Goal: Information Seeking & Learning: Learn about a topic

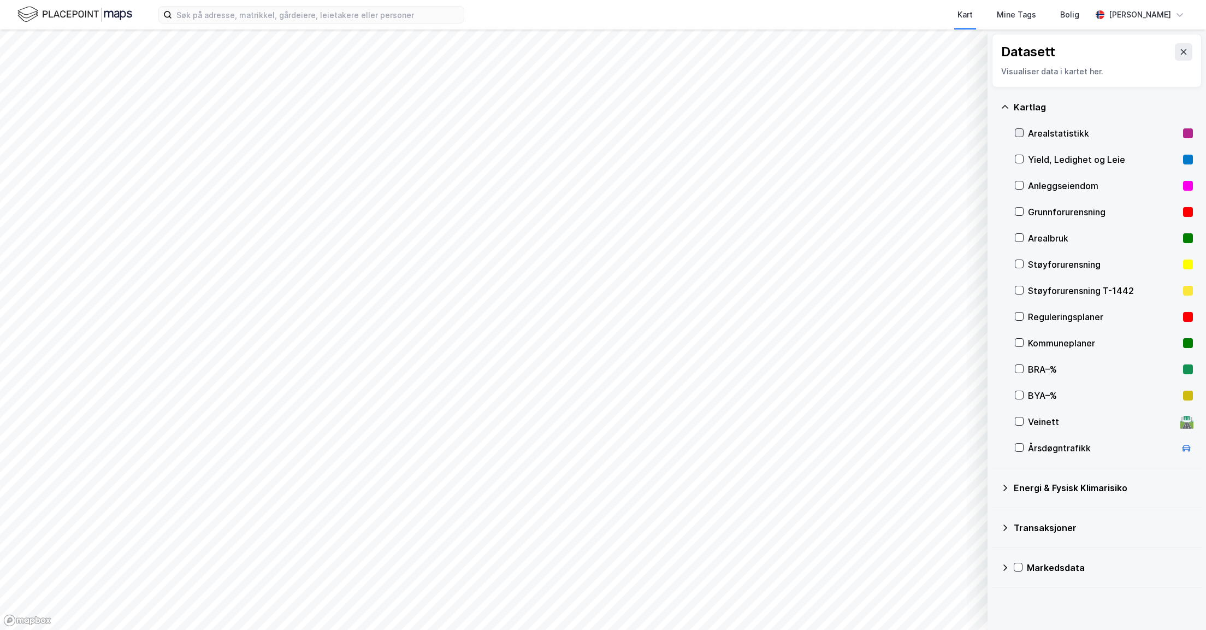
click at [1024, 129] on div at bounding box center [1019, 132] width 9 height 9
click at [1012, 128] on div "Kartlag Arealstatistikk Yield, Ledighet og Leie Anleggseiendom Grunnforurensnin…" at bounding box center [1097, 277] width 210 height 381
click at [1024, 132] on div "Arealstatistikk" at bounding box center [1104, 133] width 178 height 26
click at [1014, 566] on div at bounding box center [1018, 567] width 9 height 9
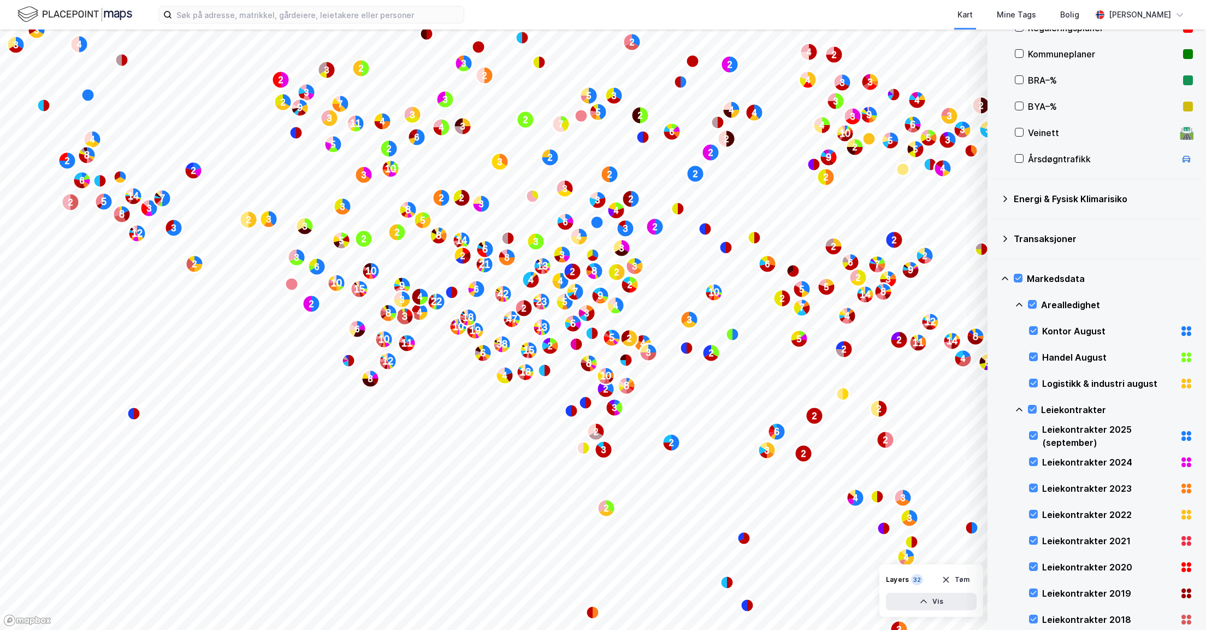
scroll to position [167, 0]
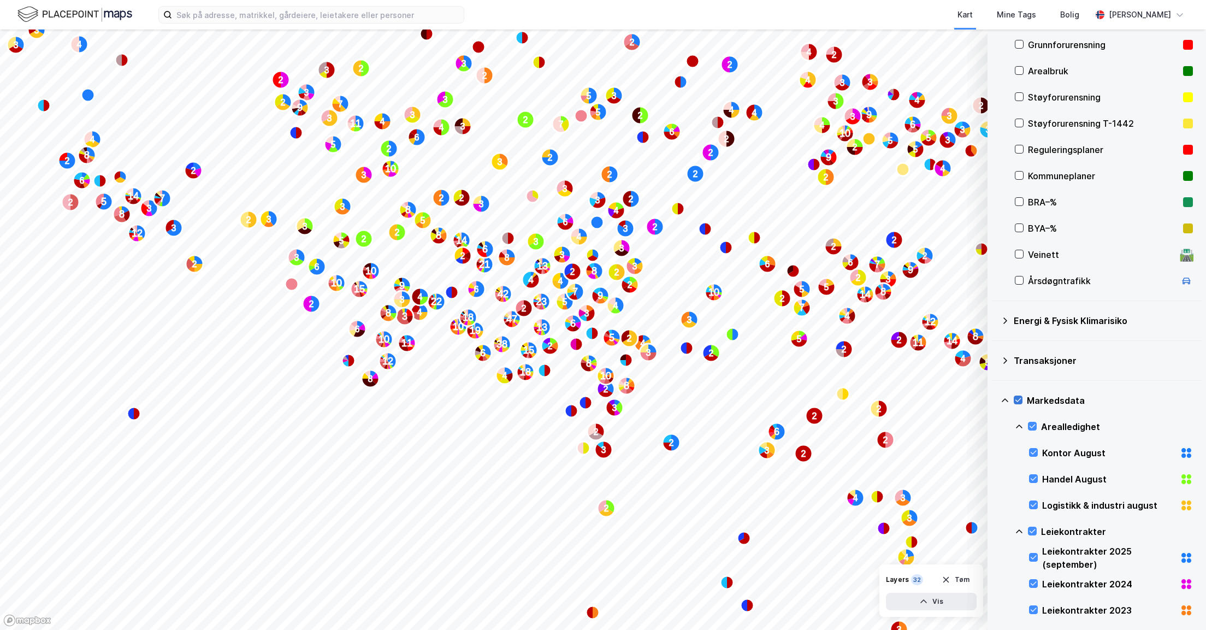
click at [1016, 397] on icon at bounding box center [1018, 400] width 8 height 8
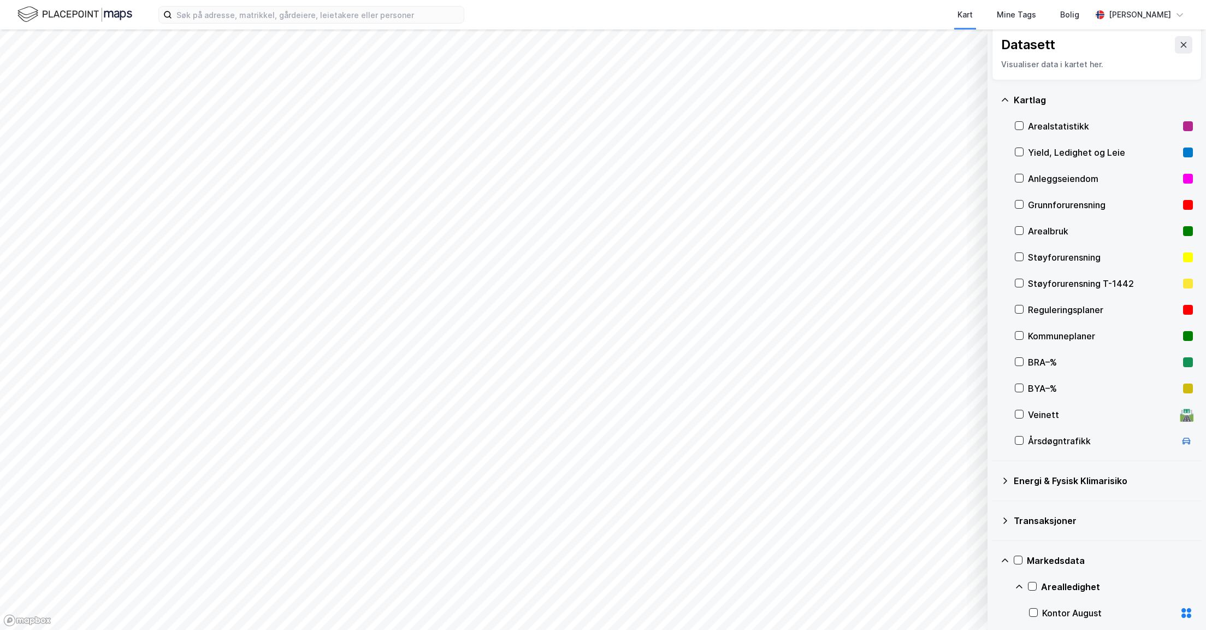
scroll to position [0, 0]
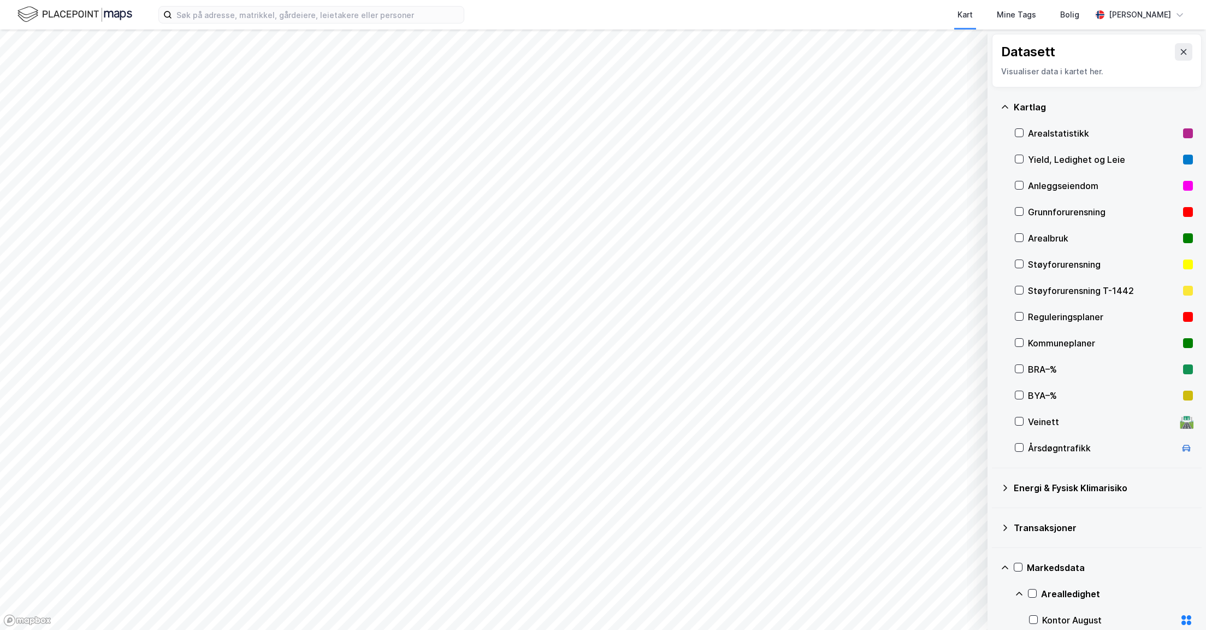
click at [1041, 236] on div "Arealbruk" at bounding box center [1103, 238] width 151 height 13
click at [1006, 485] on icon at bounding box center [1005, 487] width 9 height 9
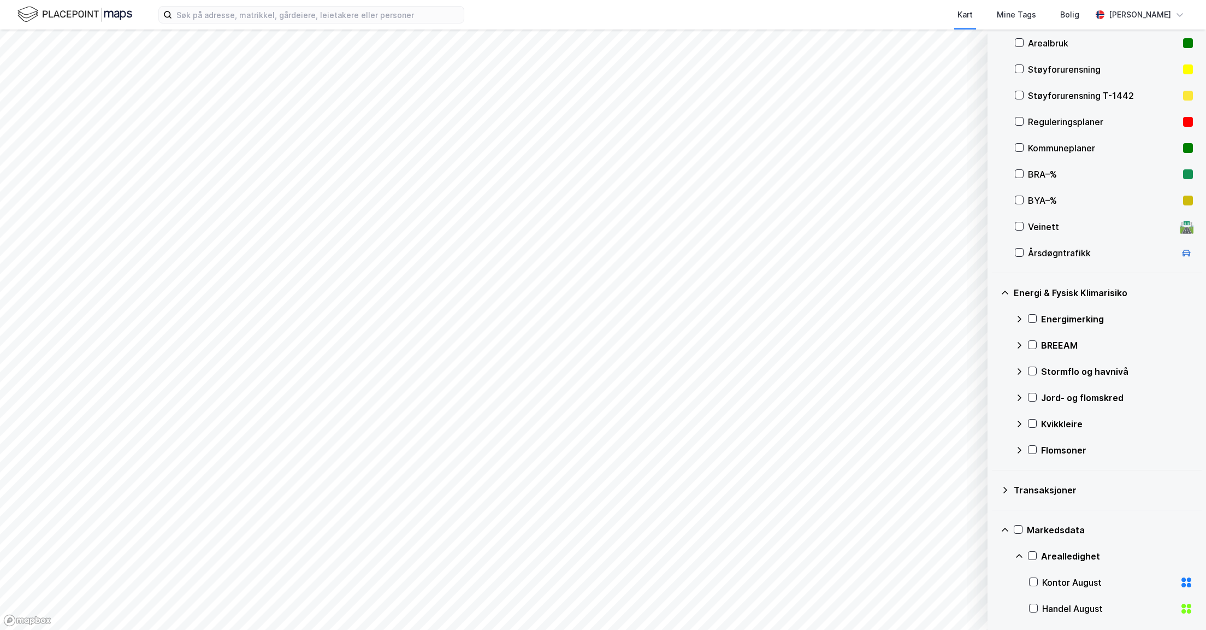
scroll to position [328, 0]
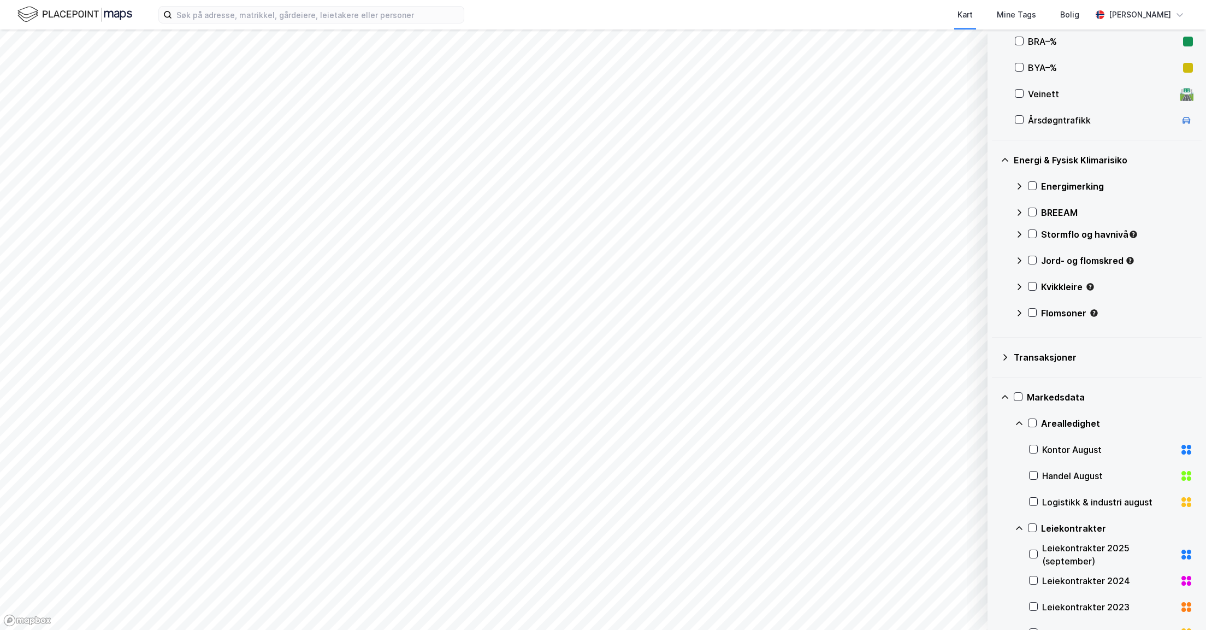
click at [1010, 361] on div "Transaksjoner" at bounding box center [1097, 357] width 192 height 26
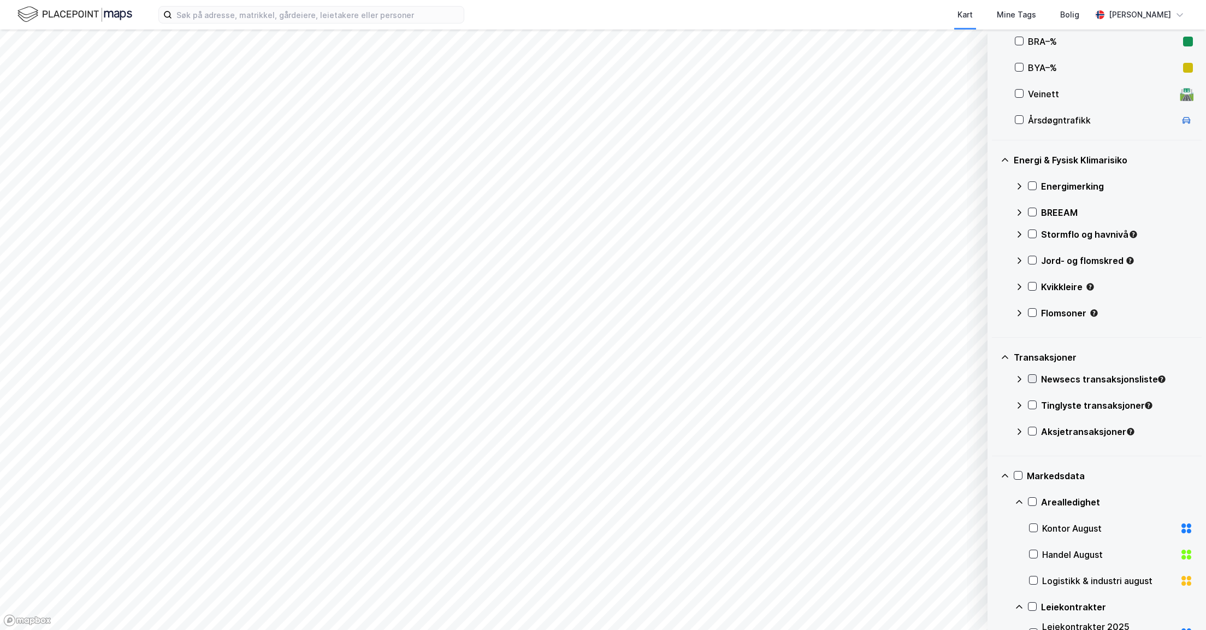
click at [1031, 381] on icon at bounding box center [1033, 379] width 8 height 8
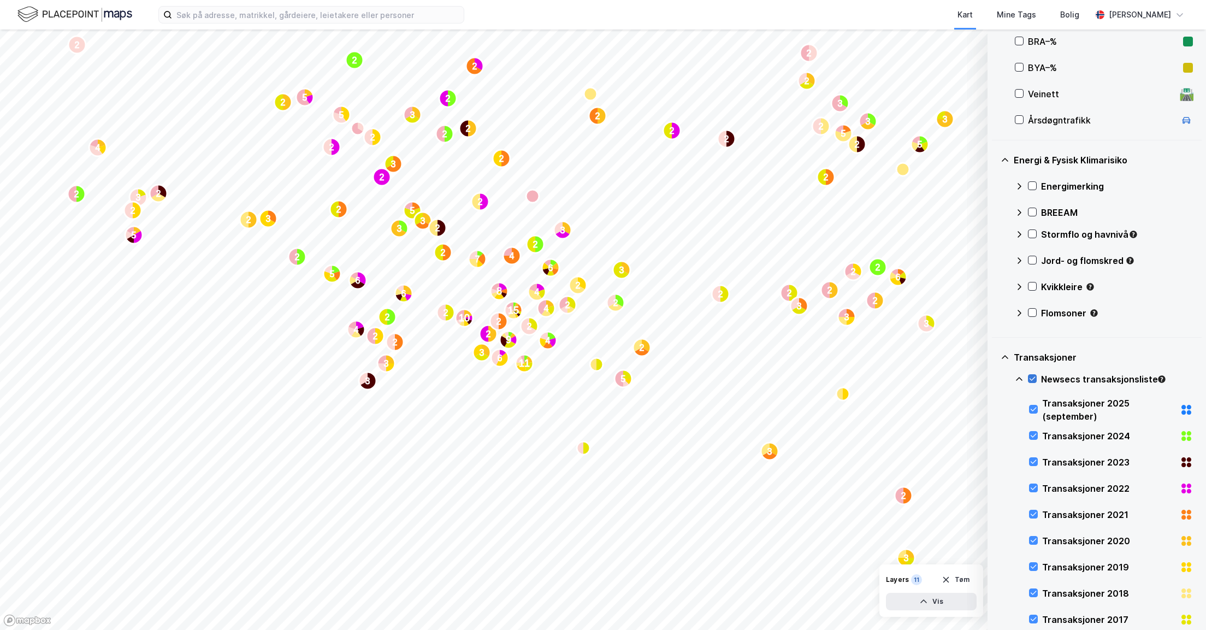
click at [1031, 378] on icon at bounding box center [1033, 379] width 8 height 8
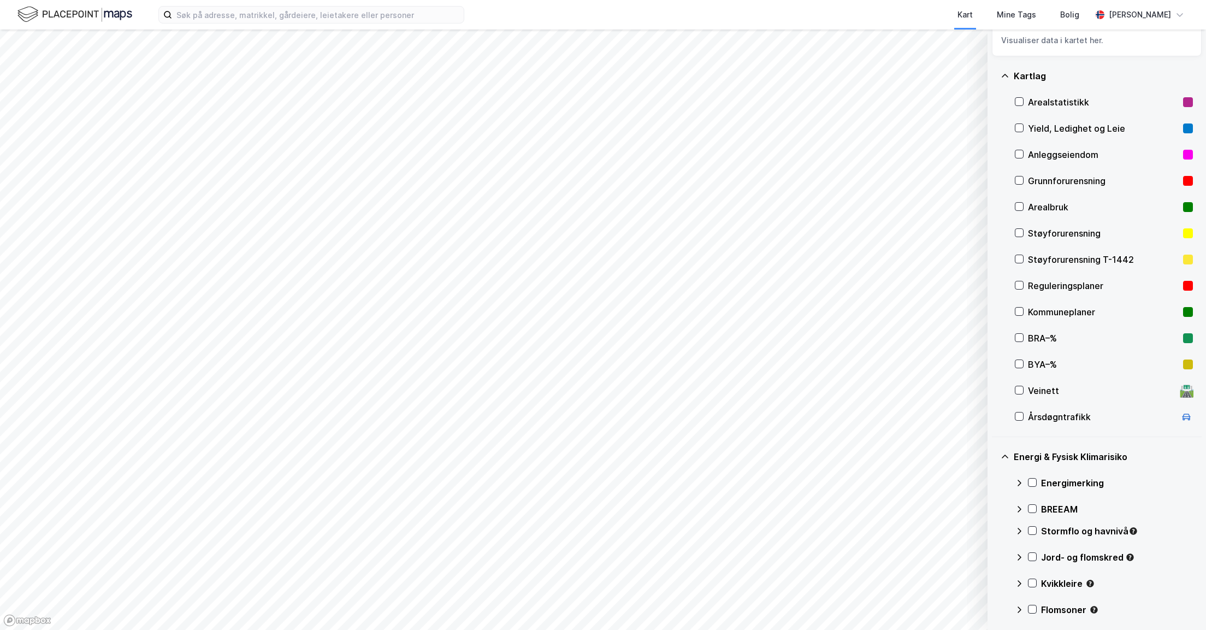
scroll to position [0, 0]
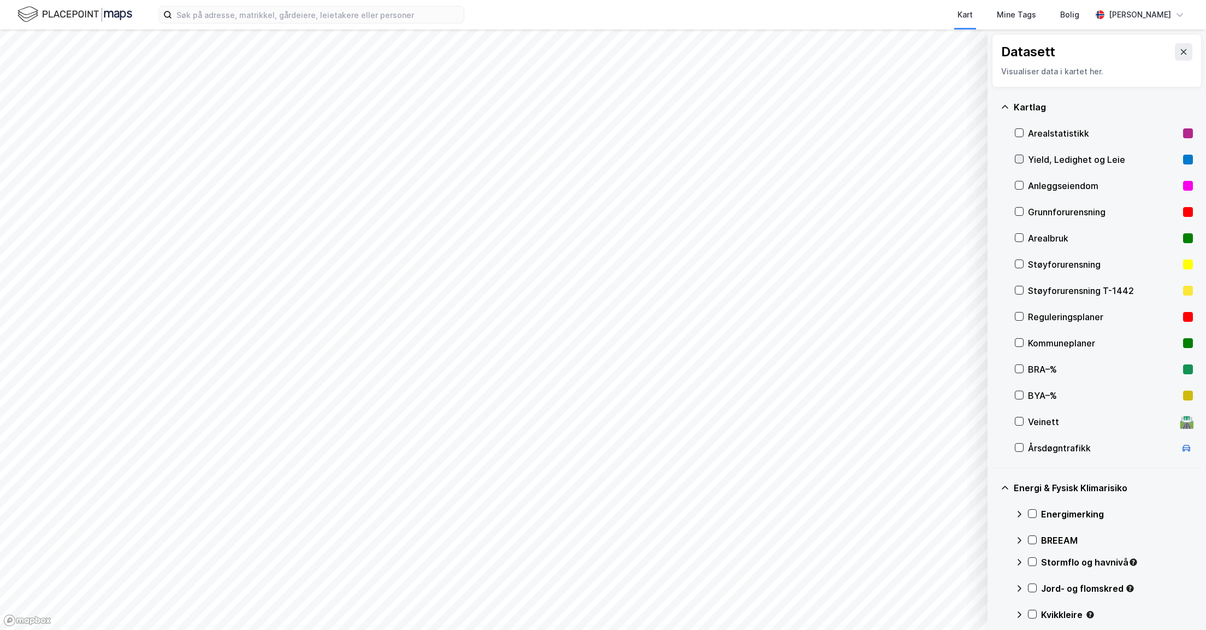
click at [1018, 157] on icon at bounding box center [1020, 159] width 8 height 8
click at [926, 603] on icon "button" at bounding box center [923, 601] width 9 height 9
click at [894, 580] on div "Yield, Ledighet og Leie" at bounding box center [884, 581] width 68 height 9
click at [885, 577] on div "Yield, Ledighet og Leie" at bounding box center [884, 581] width 68 height 9
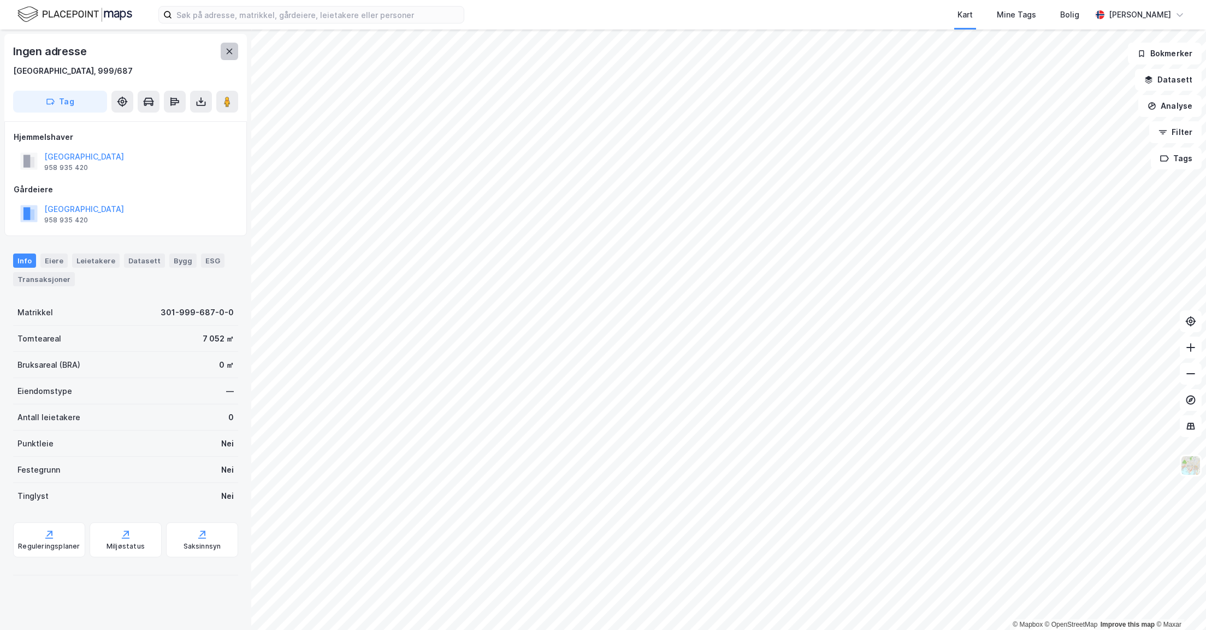
click at [234, 48] on button at bounding box center [229, 51] width 17 height 17
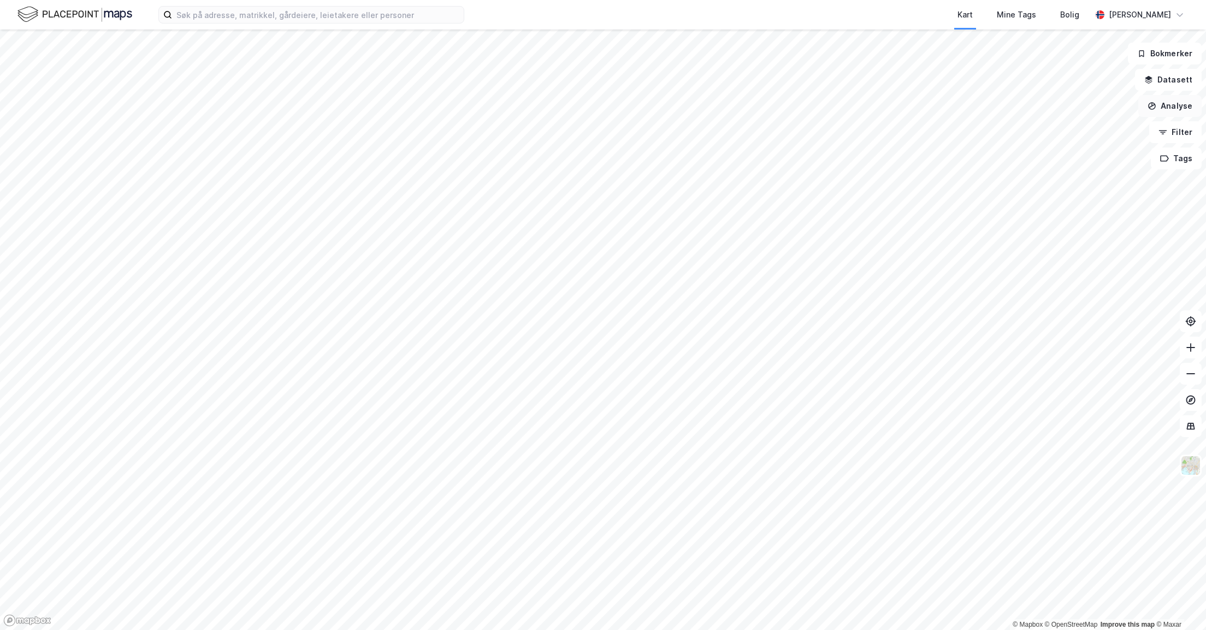
click at [1166, 113] on button "Analyse" at bounding box center [1169, 106] width 63 height 22
click at [1167, 133] on icon "button" at bounding box center [1163, 132] width 9 height 9
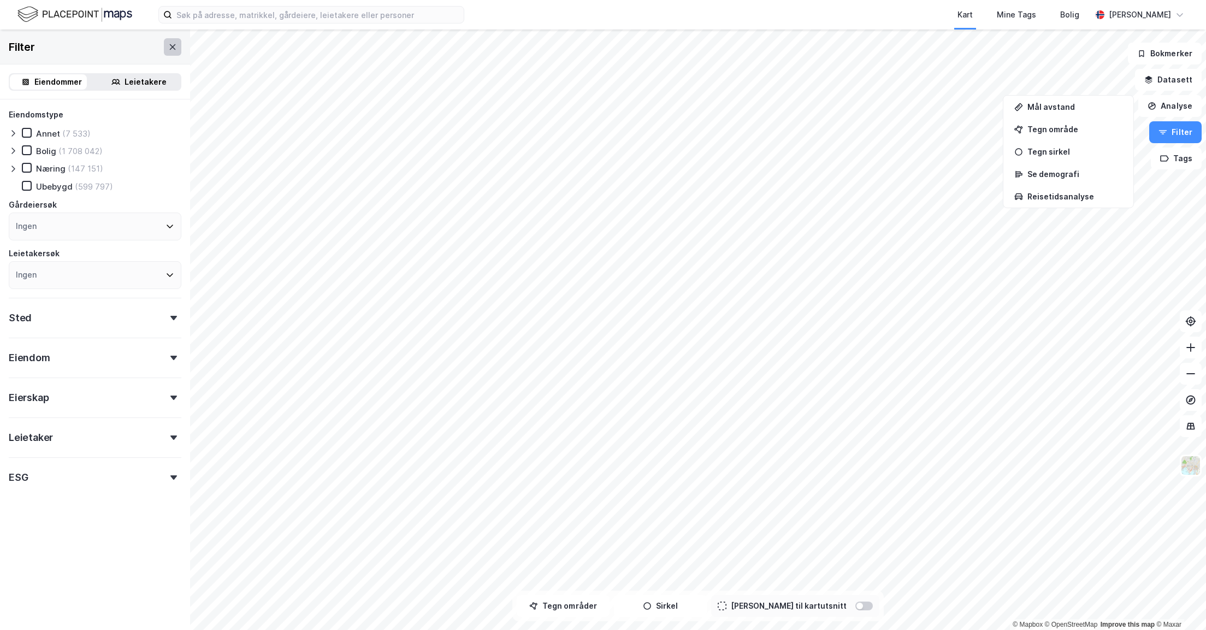
click at [168, 49] on icon at bounding box center [172, 47] width 9 height 9
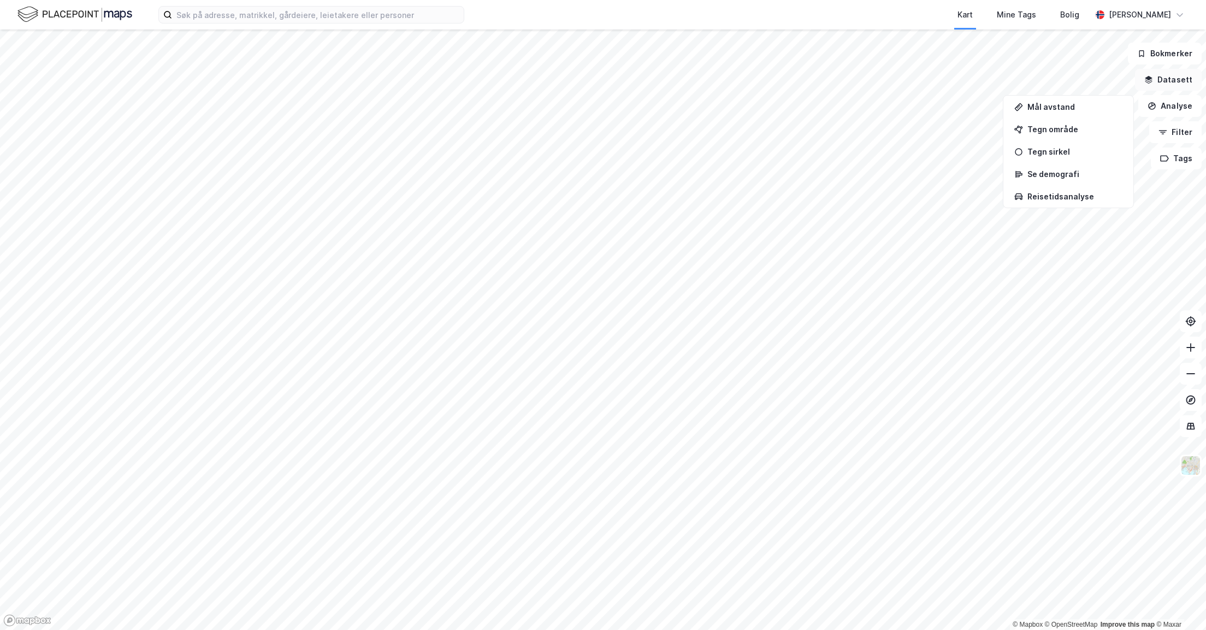
click at [1162, 77] on button "Datasett" at bounding box center [1168, 80] width 67 height 22
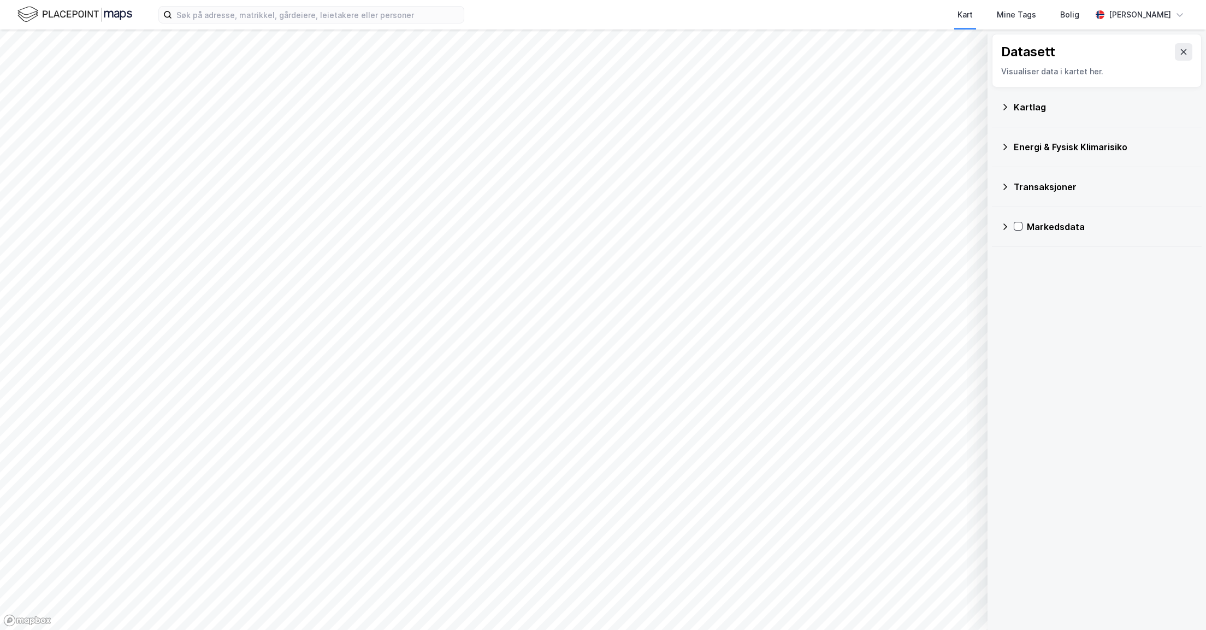
click at [1020, 104] on div "Kartlag" at bounding box center [1103, 107] width 179 height 13
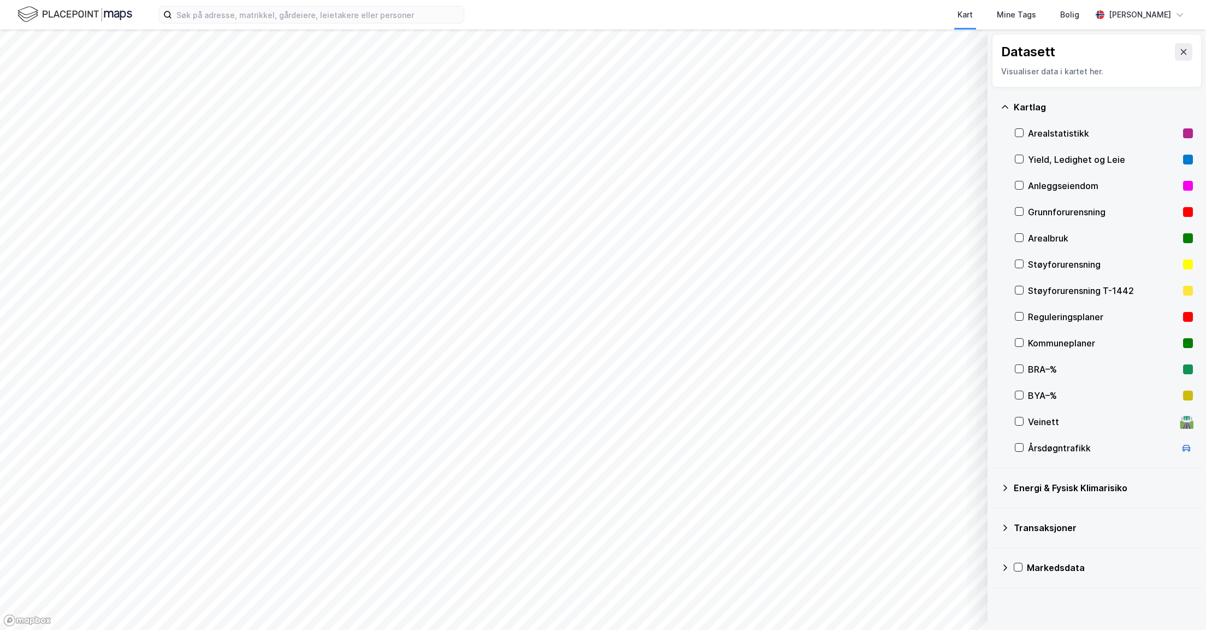
click at [1010, 528] on div "Transaksjoner" at bounding box center [1097, 528] width 192 height 26
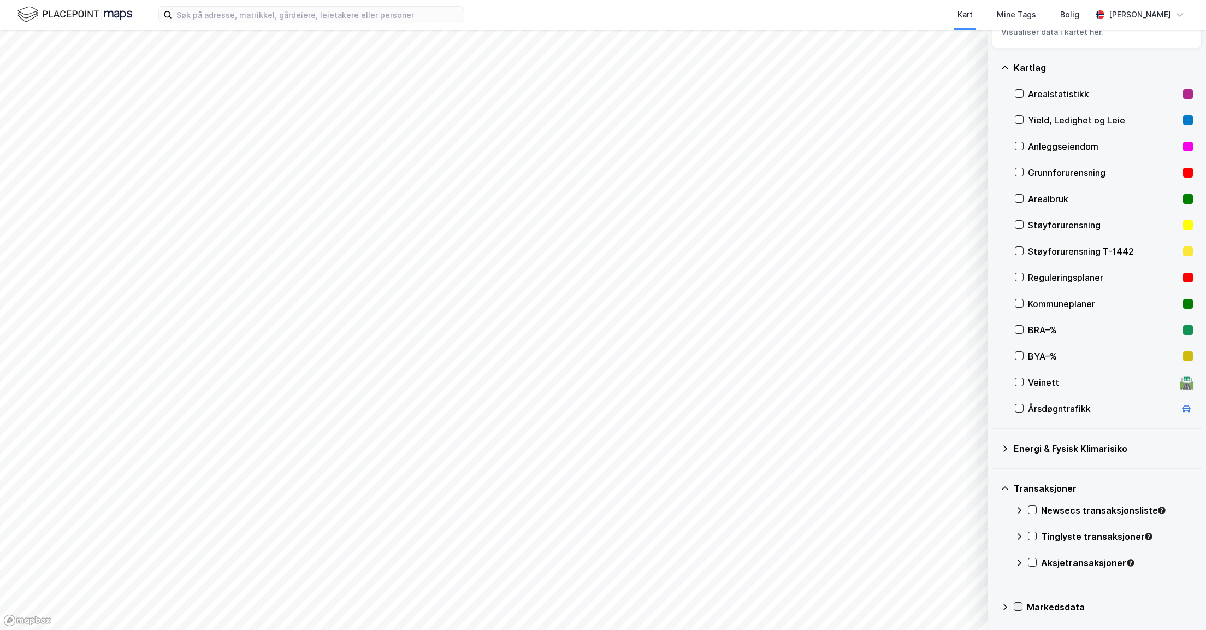
click at [1021, 609] on icon at bounding box center [1018, 607] width 8 height 8
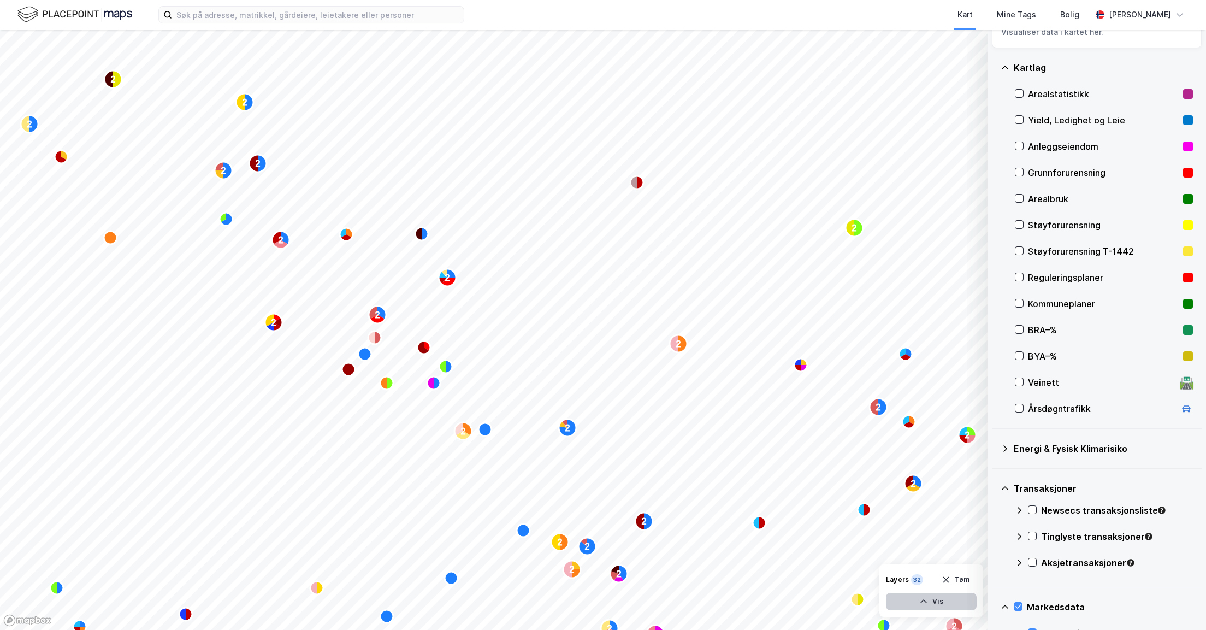
click at [937, 601] on button "Vis" at bounding box center [931, 601] width 91 height 17
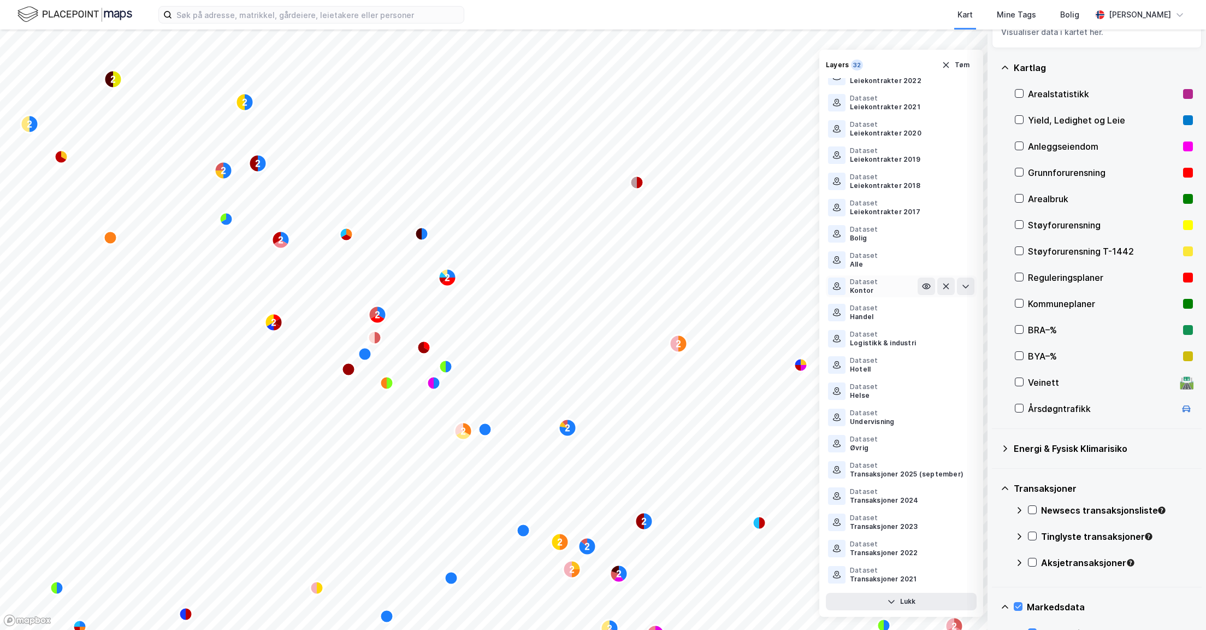
scroll to position [160, 0]
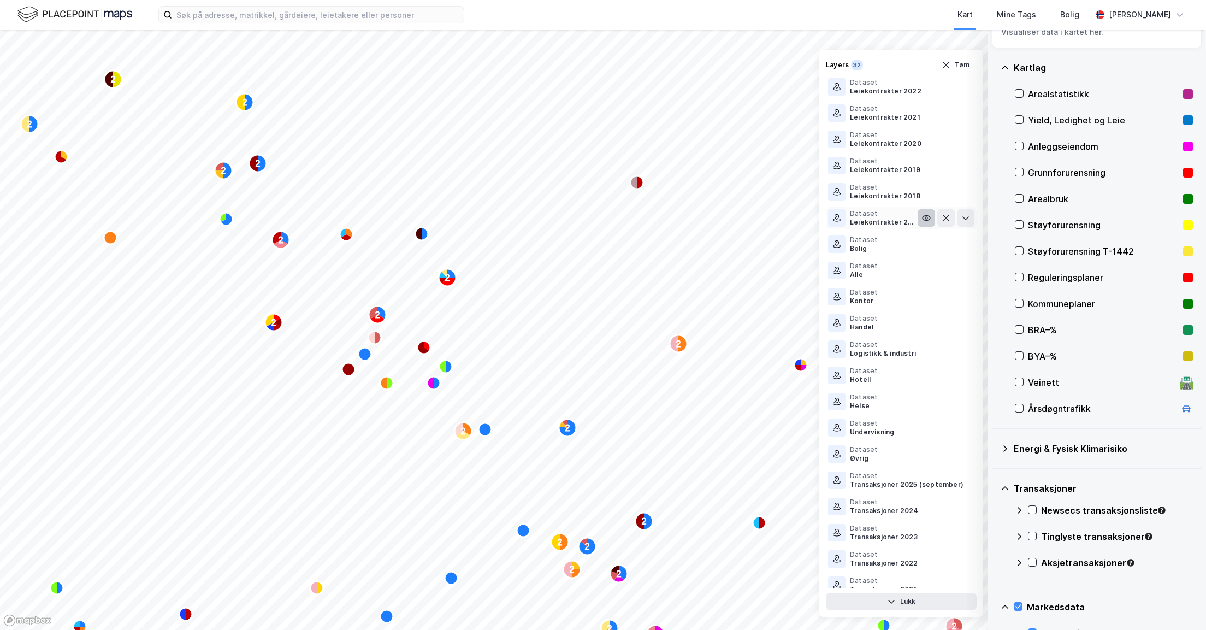
click at [925, 217] on icon at bounding box center [926, 218] width 2 height 2
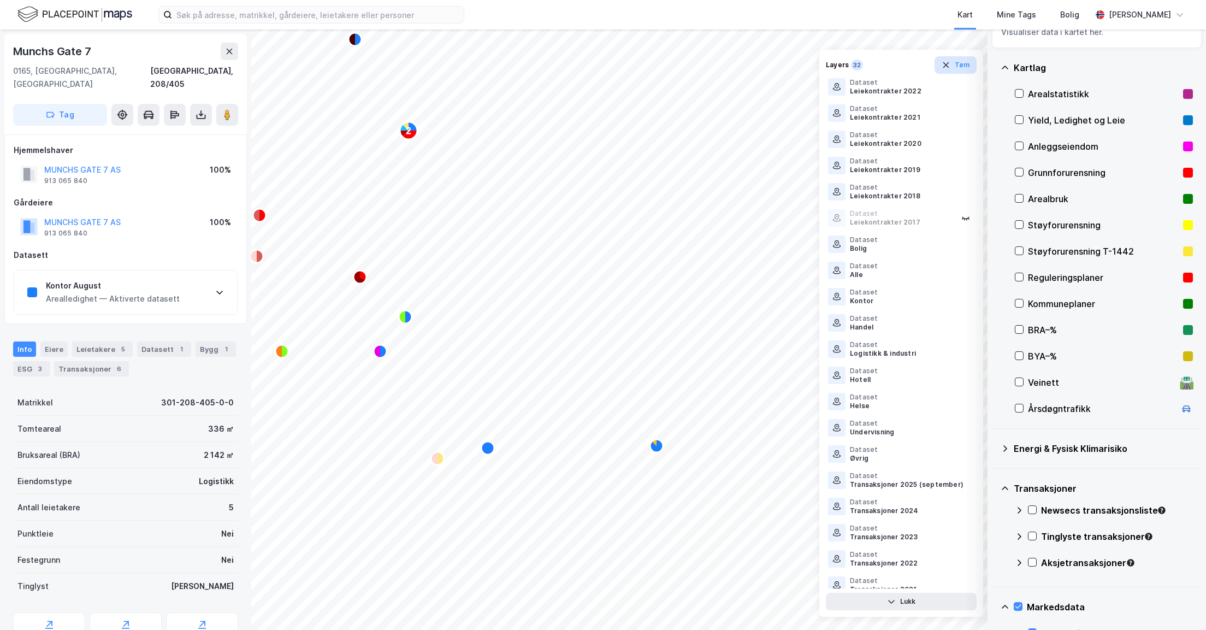
click at [945, 65] on icon "button" at bounding box center [946, 65] width 9 height 9
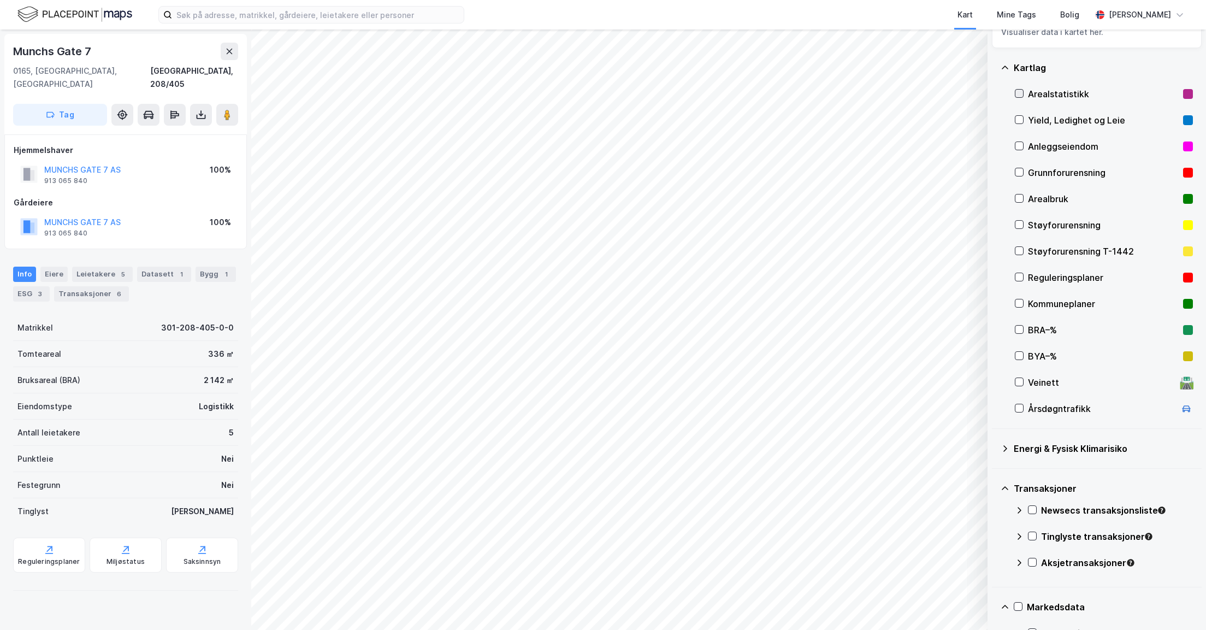
click at [1022, 90] on icon at bounding box center [1020, 94] width 8 height 8
click at [923, 601] on icon "button" at bounding box center [924, 601] width 7 height 4
click at [232, 49] on icon at bounding box center [230, 51] width 6 height 5
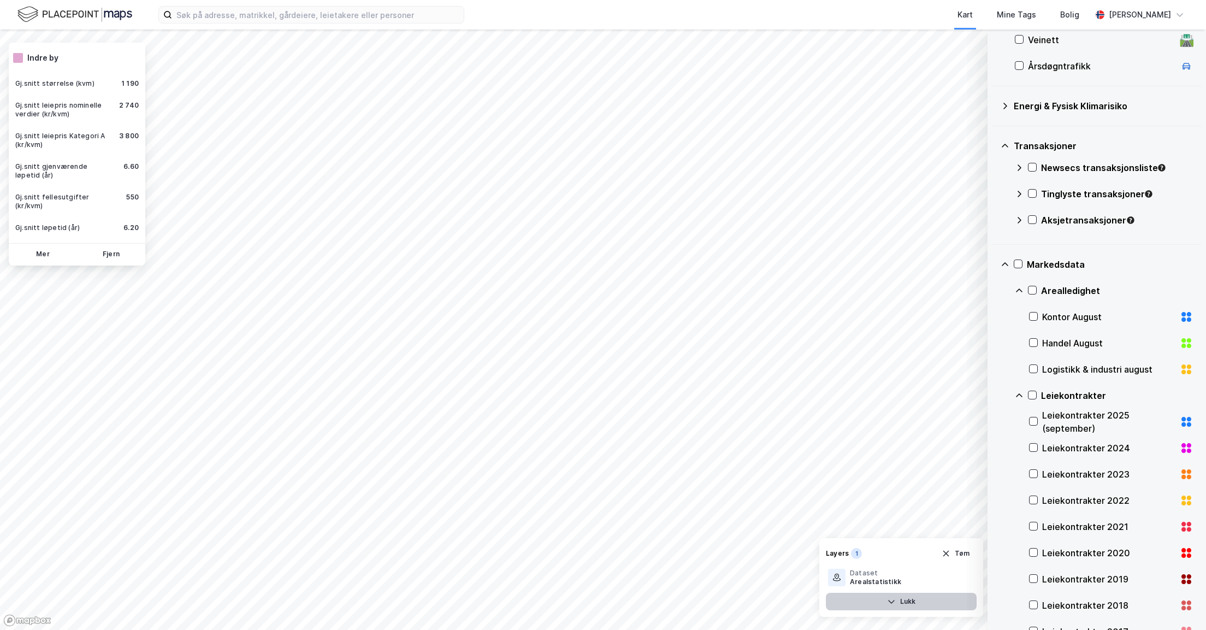
scroll to position [449, 0]
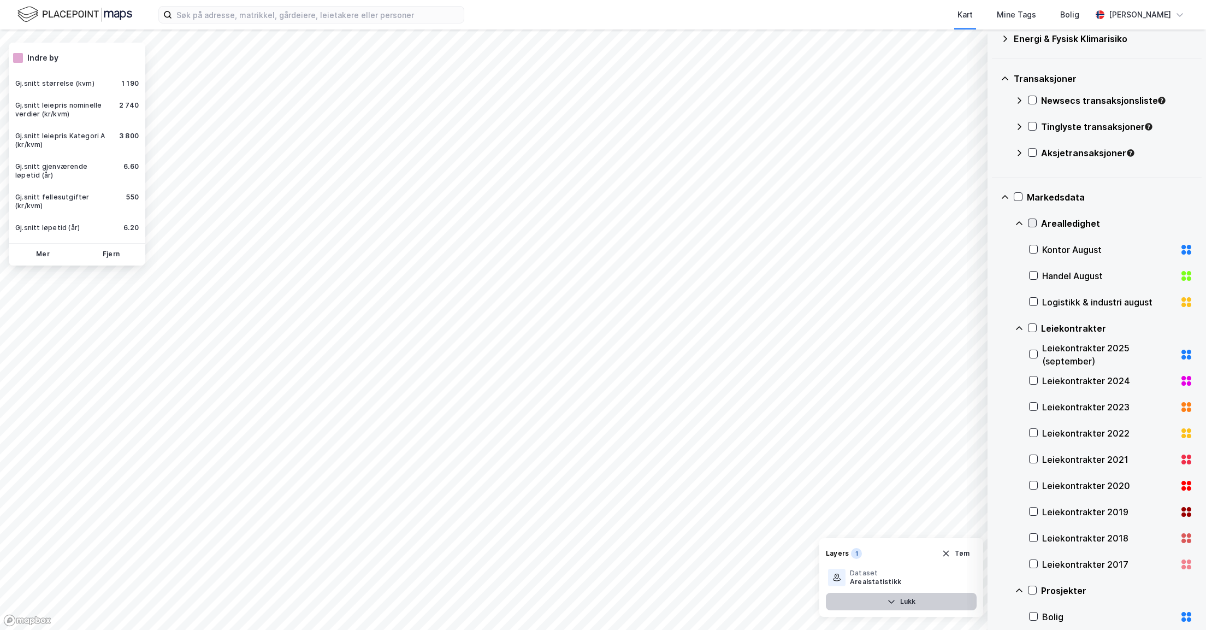
click at [1031, 223] on icon at bounding box center [1033, 223] width 6 height 4
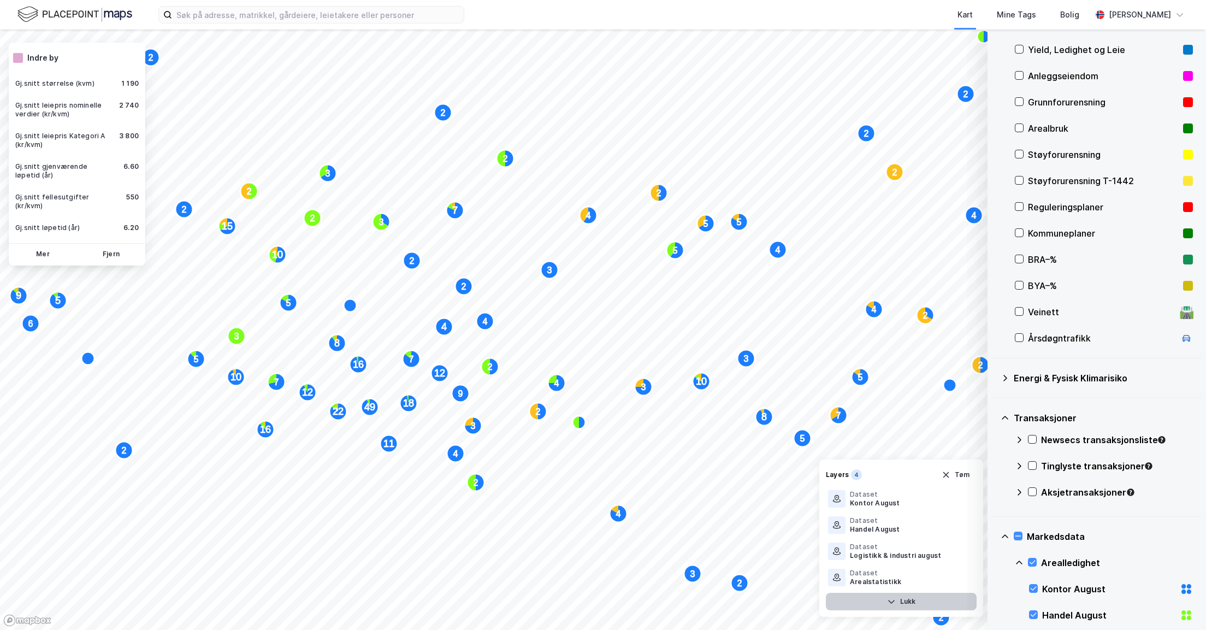
scroll to position [39, 0]
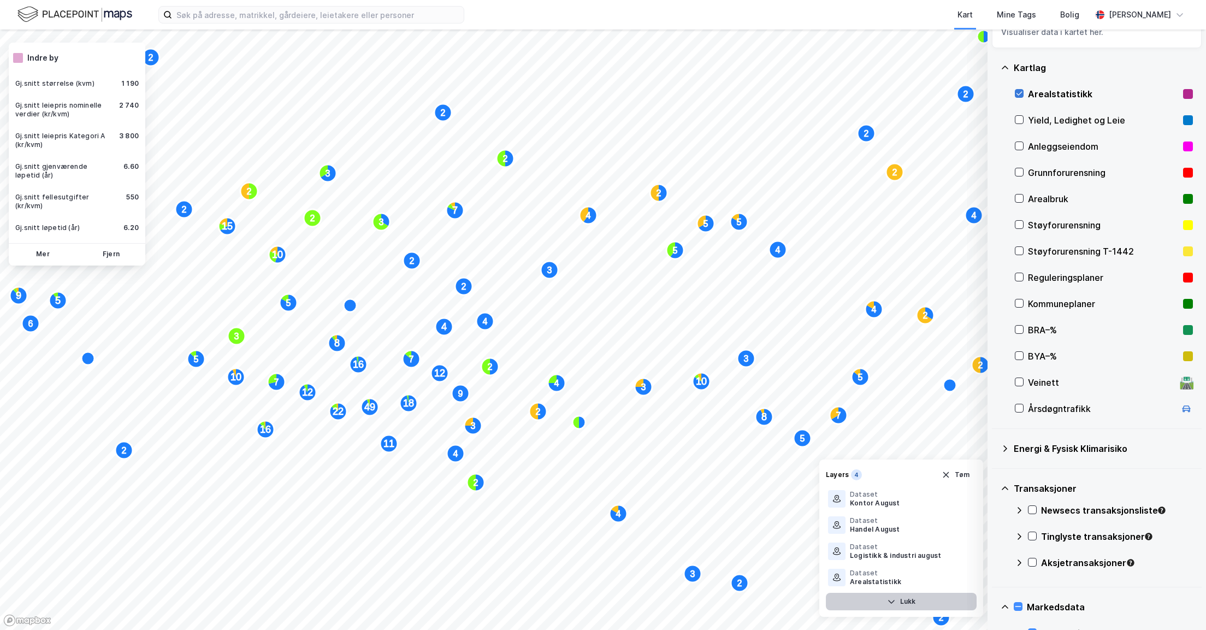
click at [1018, 92] on icon at bounding box center [1020, 94] width 8 height 8
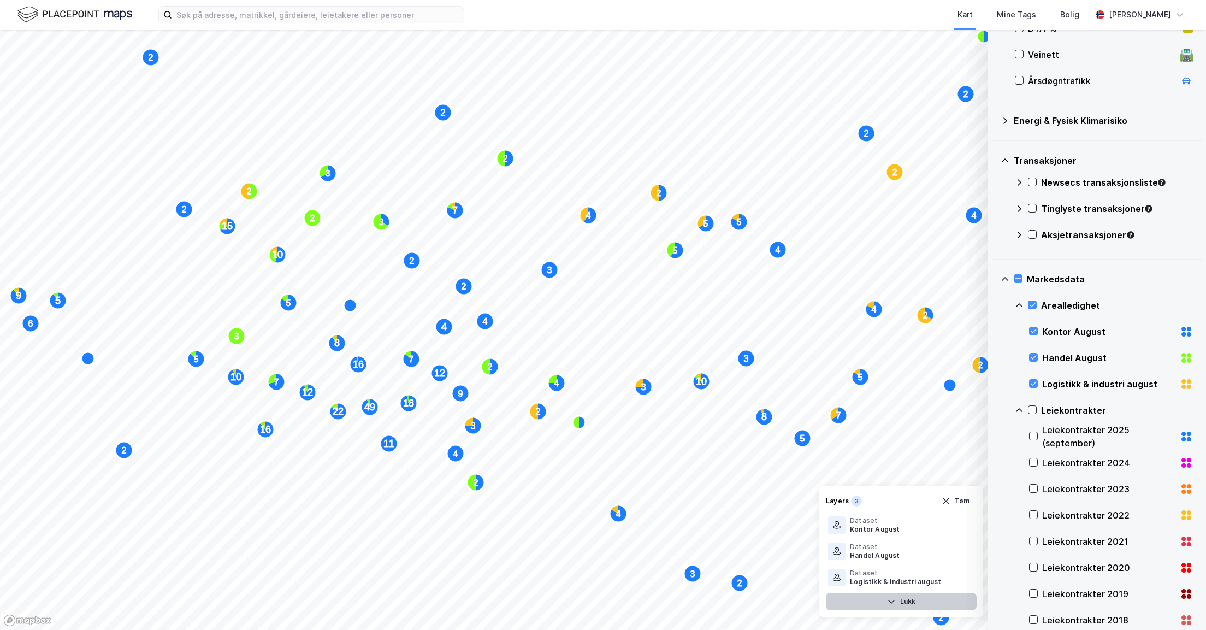
scroll to position [367, 0]
click at [557, 382] on text "4" at bounding box center [556, 383] width 5 height 9
click at [538, 416] on text "2" at bounding box center [538, 411] width 5 height 9
click at [1023, 277] on div at bounding box center [1018, 278] width 9 height 9
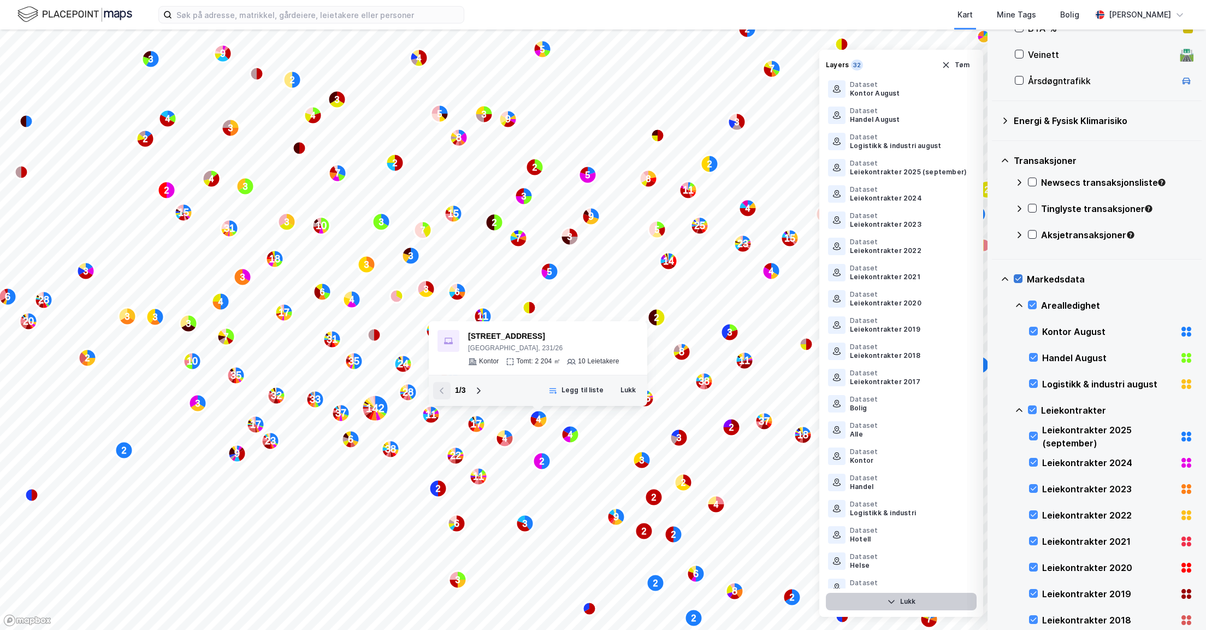
click at [1019, 276] on icon at bounding box center [1018, 279] width 8 height 8
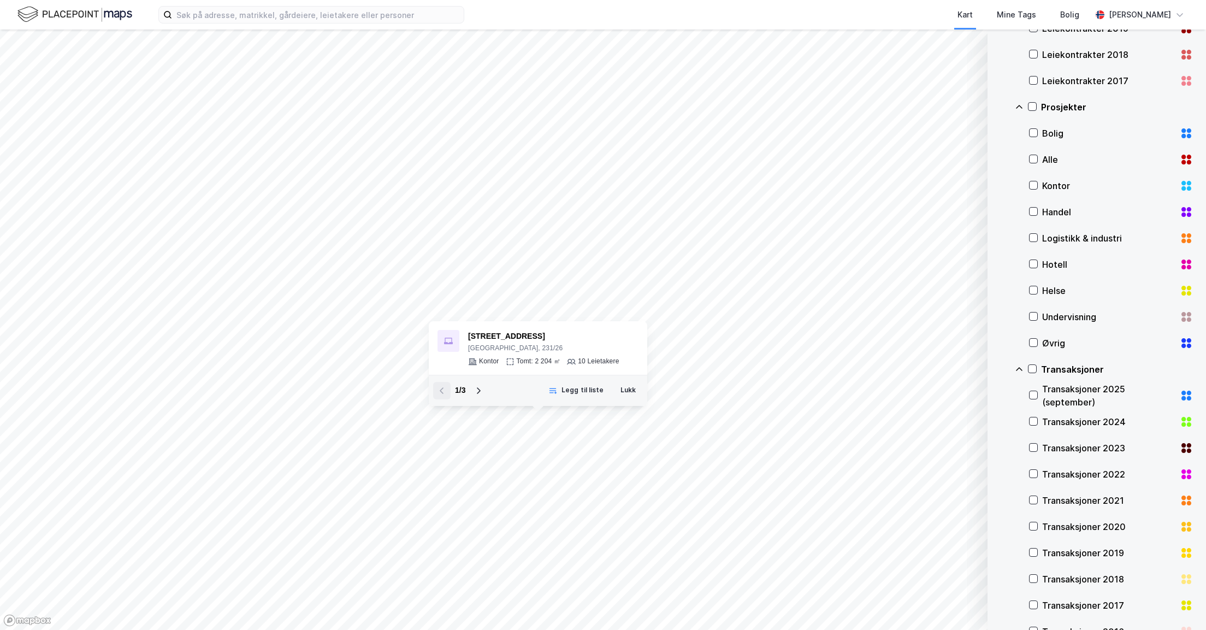
scroll to position [983, 0]
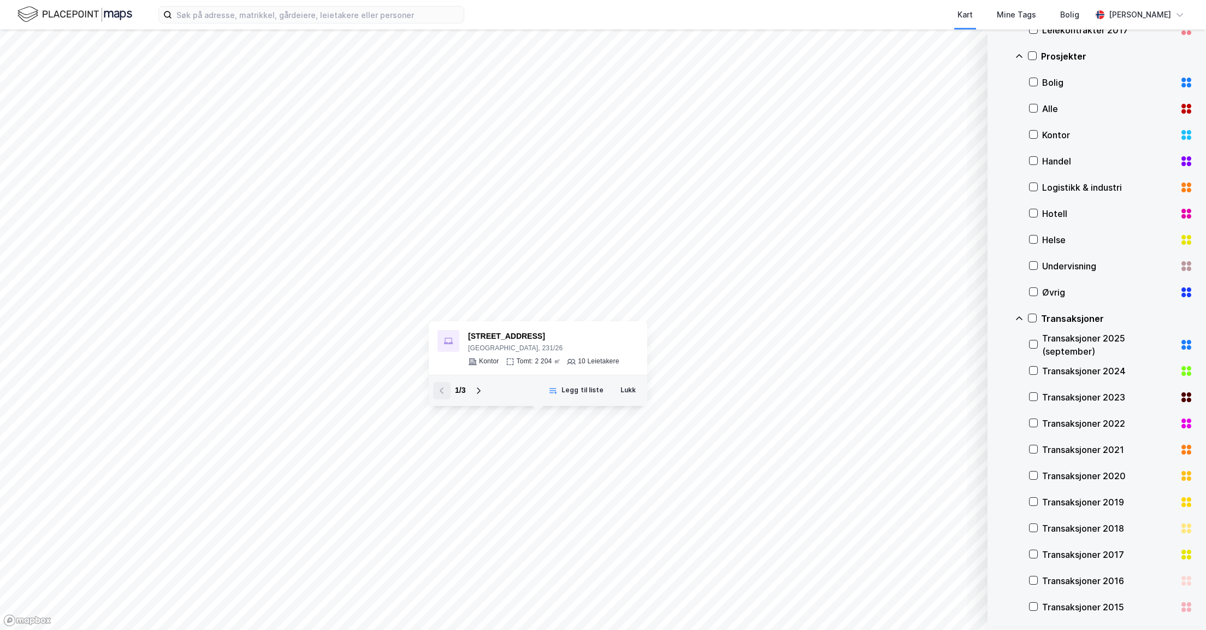
click at [1019, 314] on icon at bounding box center [1019, 318] width 9 height 9
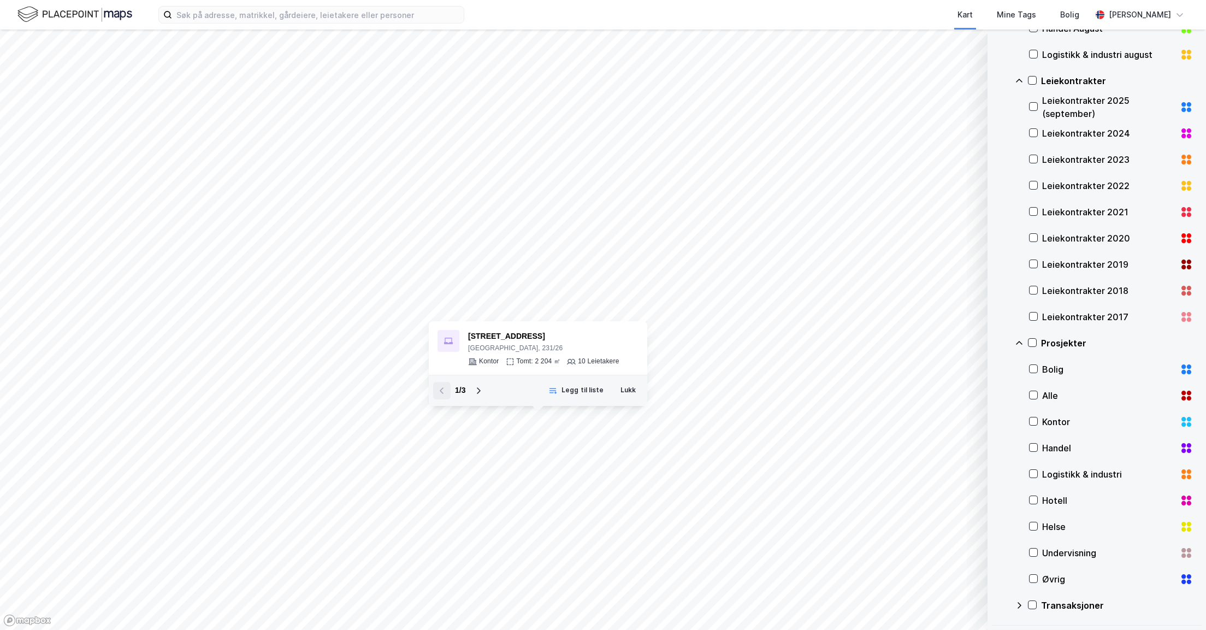
scroll to position [695, 0]
click at [1019, 343] on icon at bounding box center [1019, 345] width 7 height 4
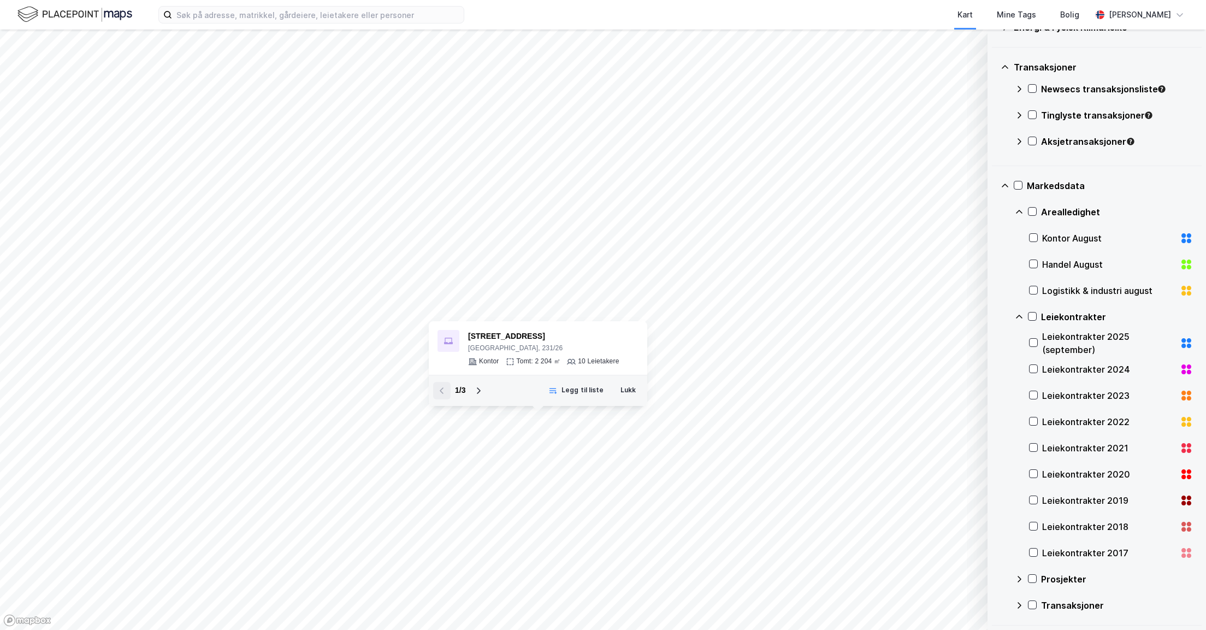
scroll to position [459, 0]
click at [1022, 313] on div "Leiekontrakter" at bounding box center [1104, 318] width 178 height 26
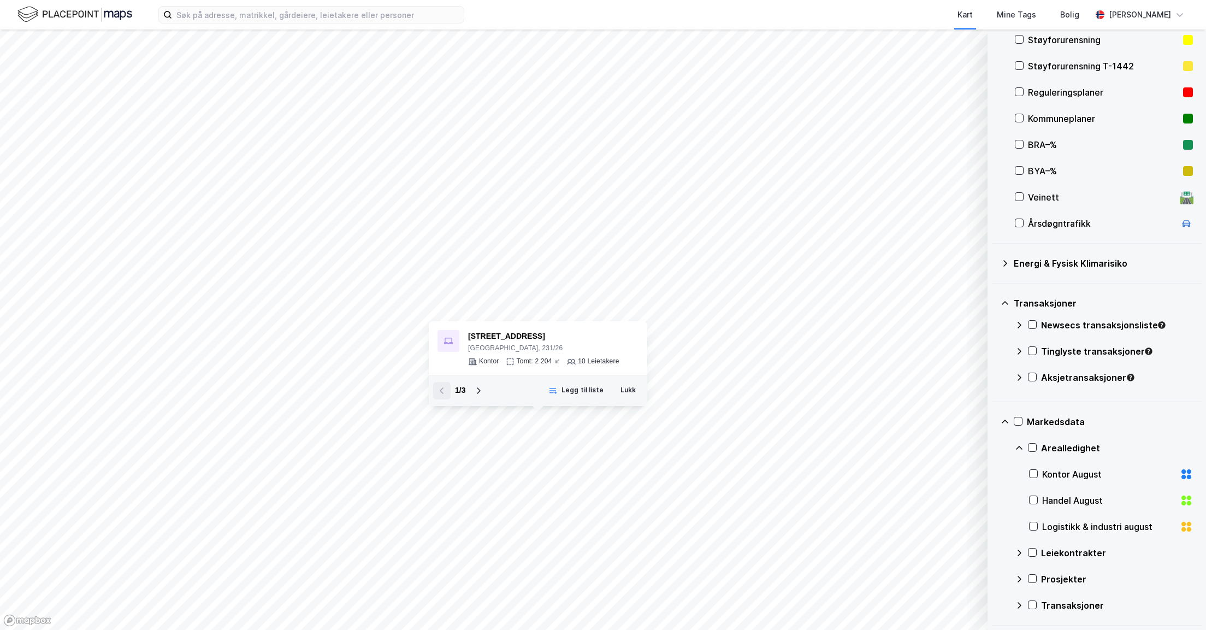
scroll to position [223, 0]
click at [1022, 445] on icon at bounding box center [1019, 449] width 9 height 9
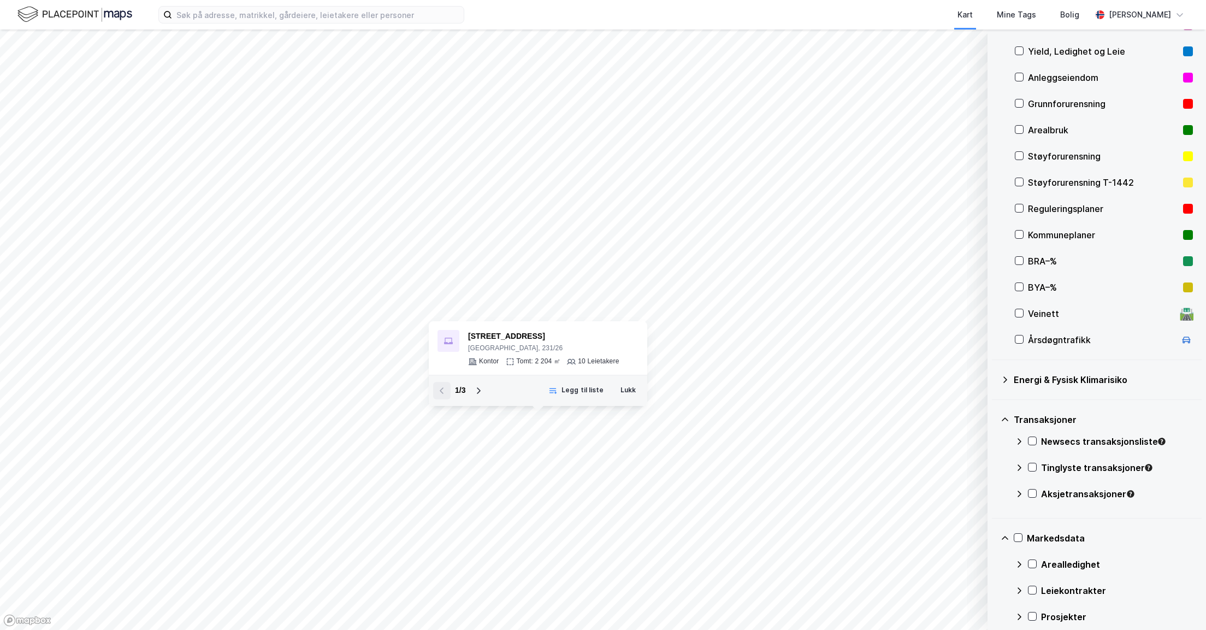
scroll to position [144, 0]
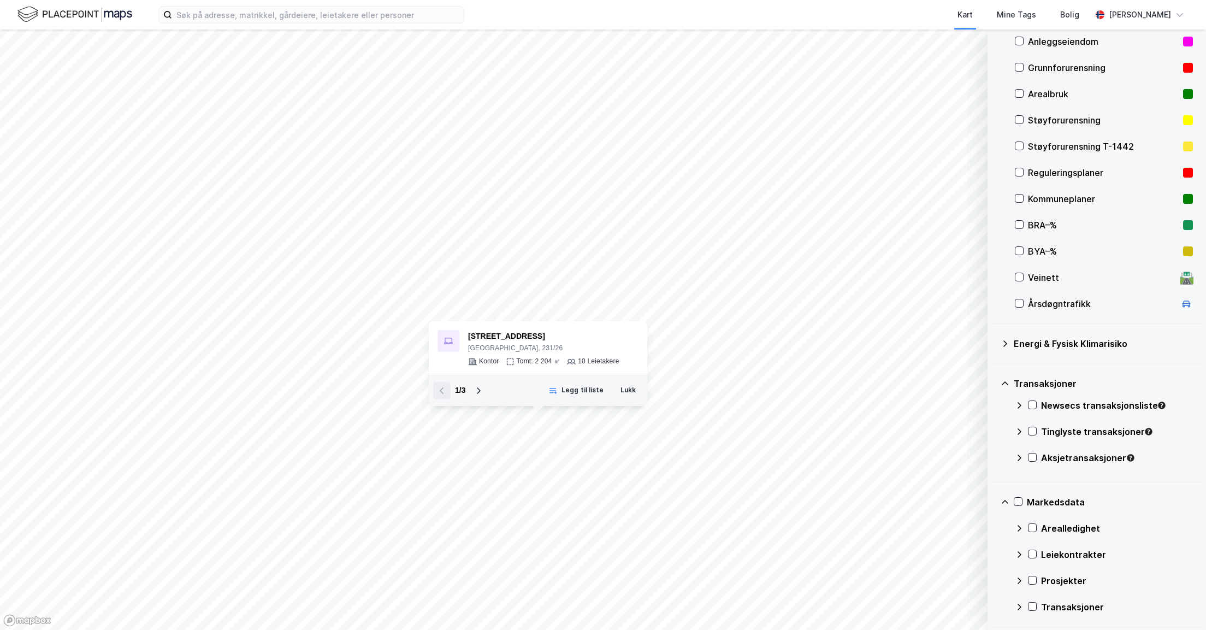
click at [1007, 382] on icon at bounding box center [1005, 383] width 9 height 9
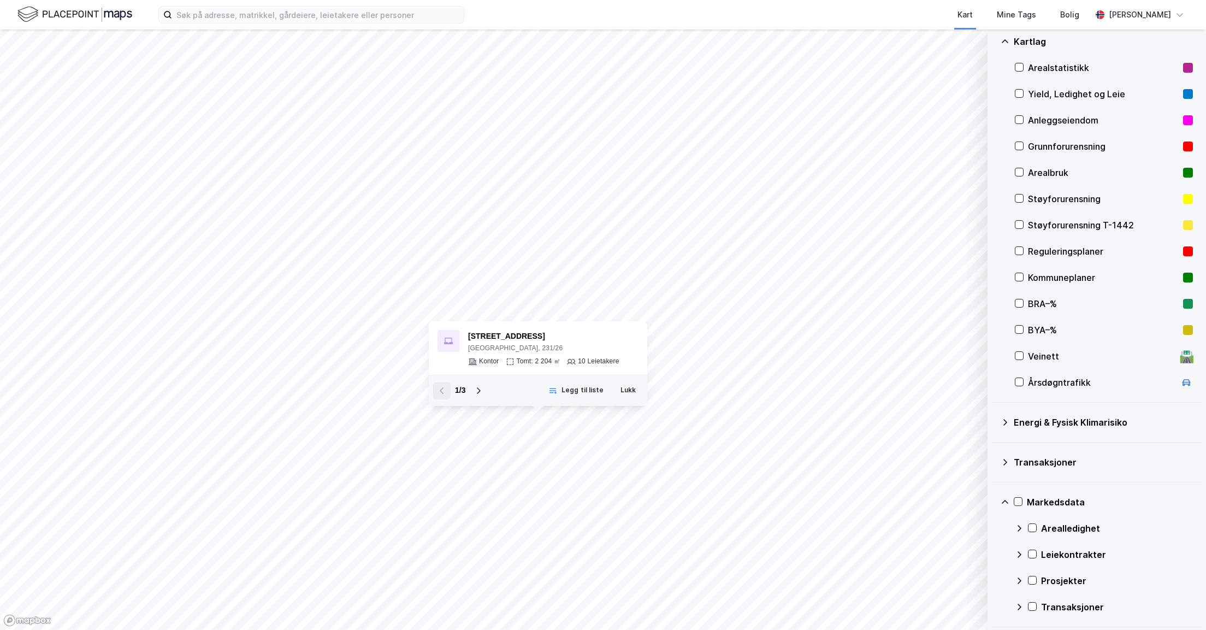
click at [1008, 500] on icon at bounding box center [1005, 502] width 9 height 9
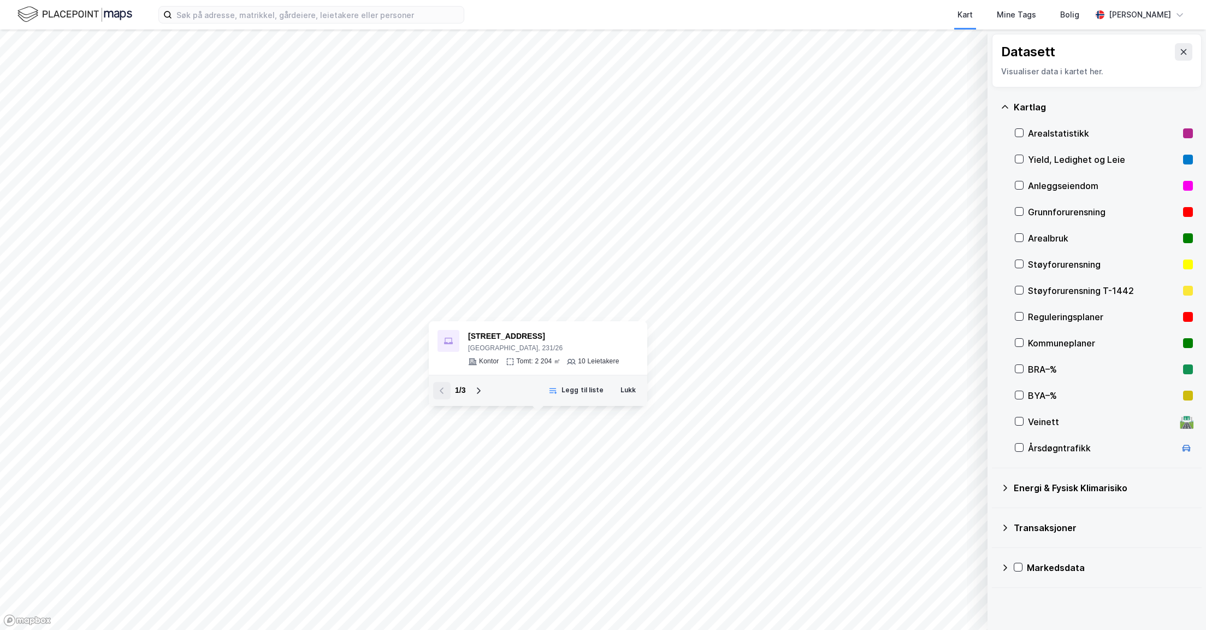
click at [1007, 568] on icon at bounding box center [1005, 567] width 9 height 9
click at [1024, 155] on div "Yield, Ledighet og Leie" at bounding box center [1104, 159] width 178 height 26
click at [926, 601] on icon "button" at bounding box center [923, 601] width 9 height 9
click at [633, 393] on button "Lukk" at bounding box center [627, 390] width 29 height 17
